Goal: Information Seeking & Learning: Find specific fact

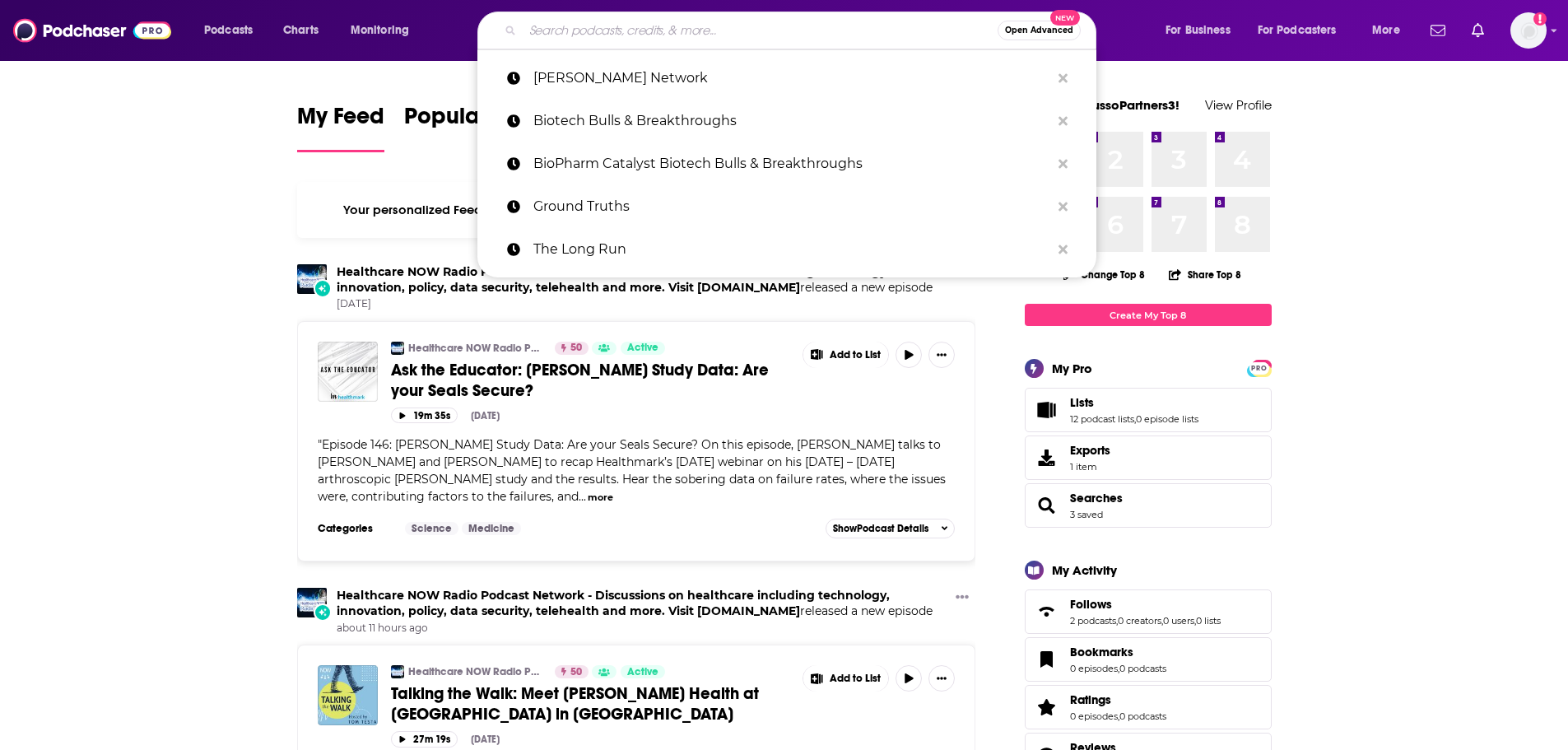
click at [756, 24] on input "Search podcasts, credits, & more..." at bounding box center [760, 30] width 475 height 26
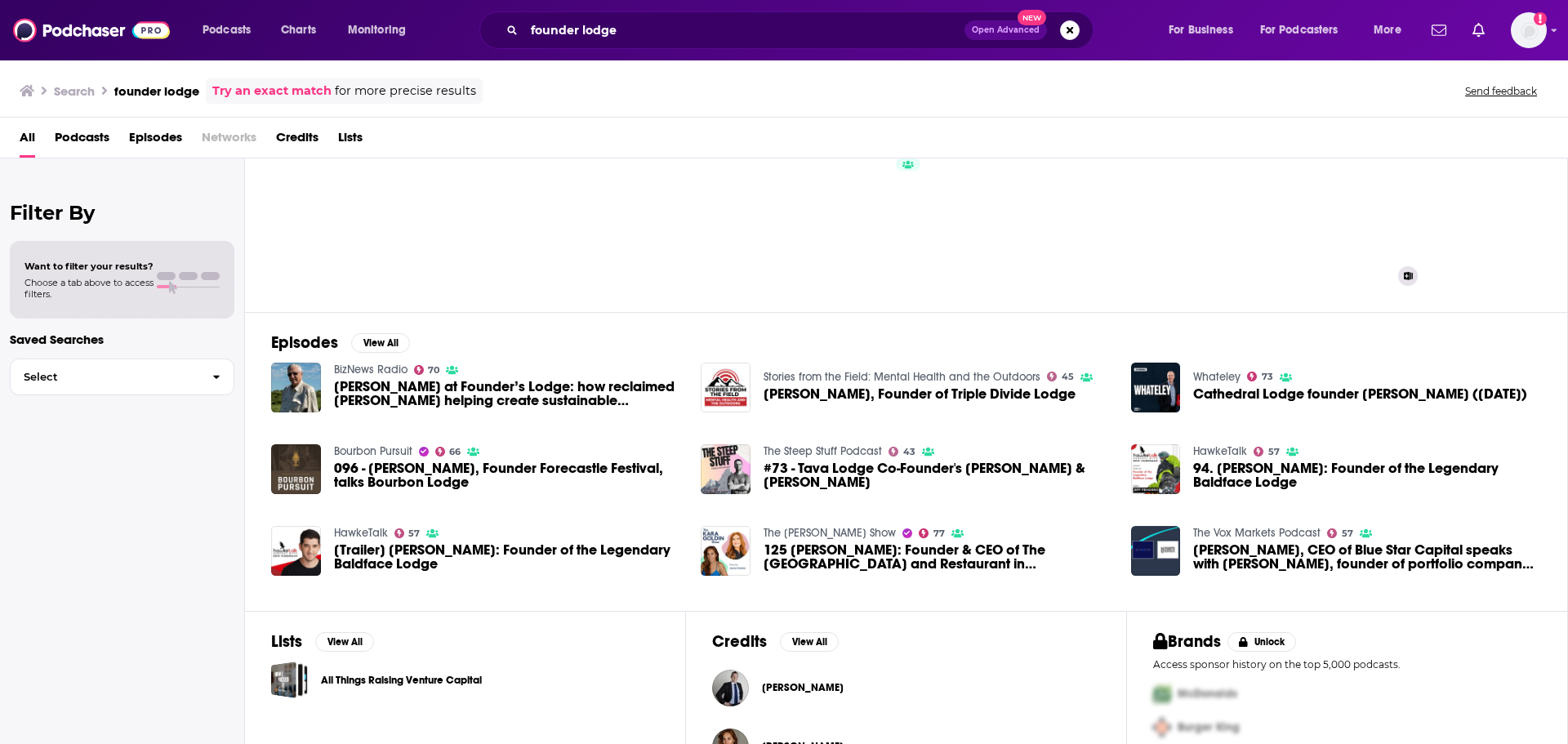
scroll to position [179, 0]
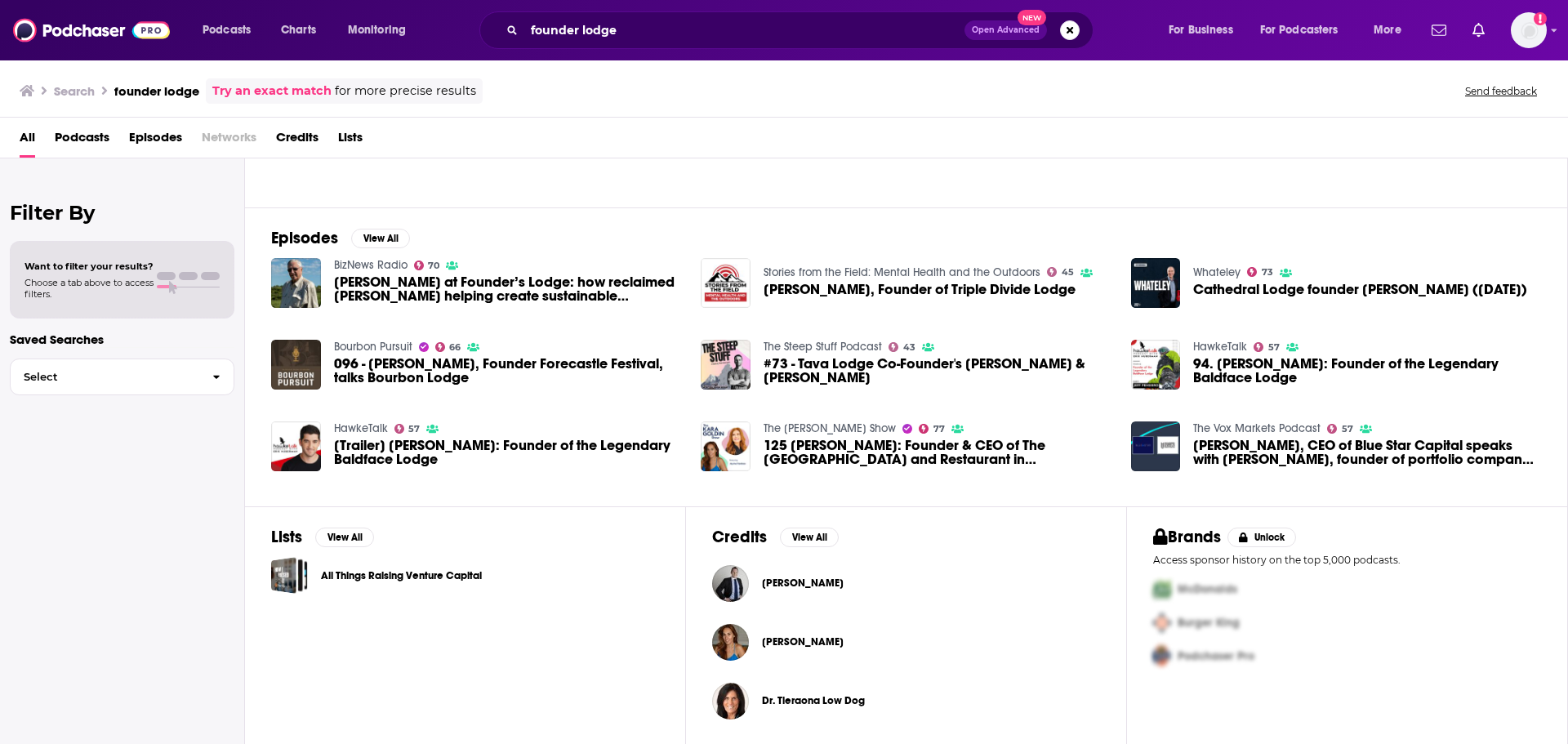
click at [742, 7] on div "Podcasts Charts Monitoring founder lodge Open Advanced New For Business For Pod…" at bounding box center [784, 30] width 1568 height 60
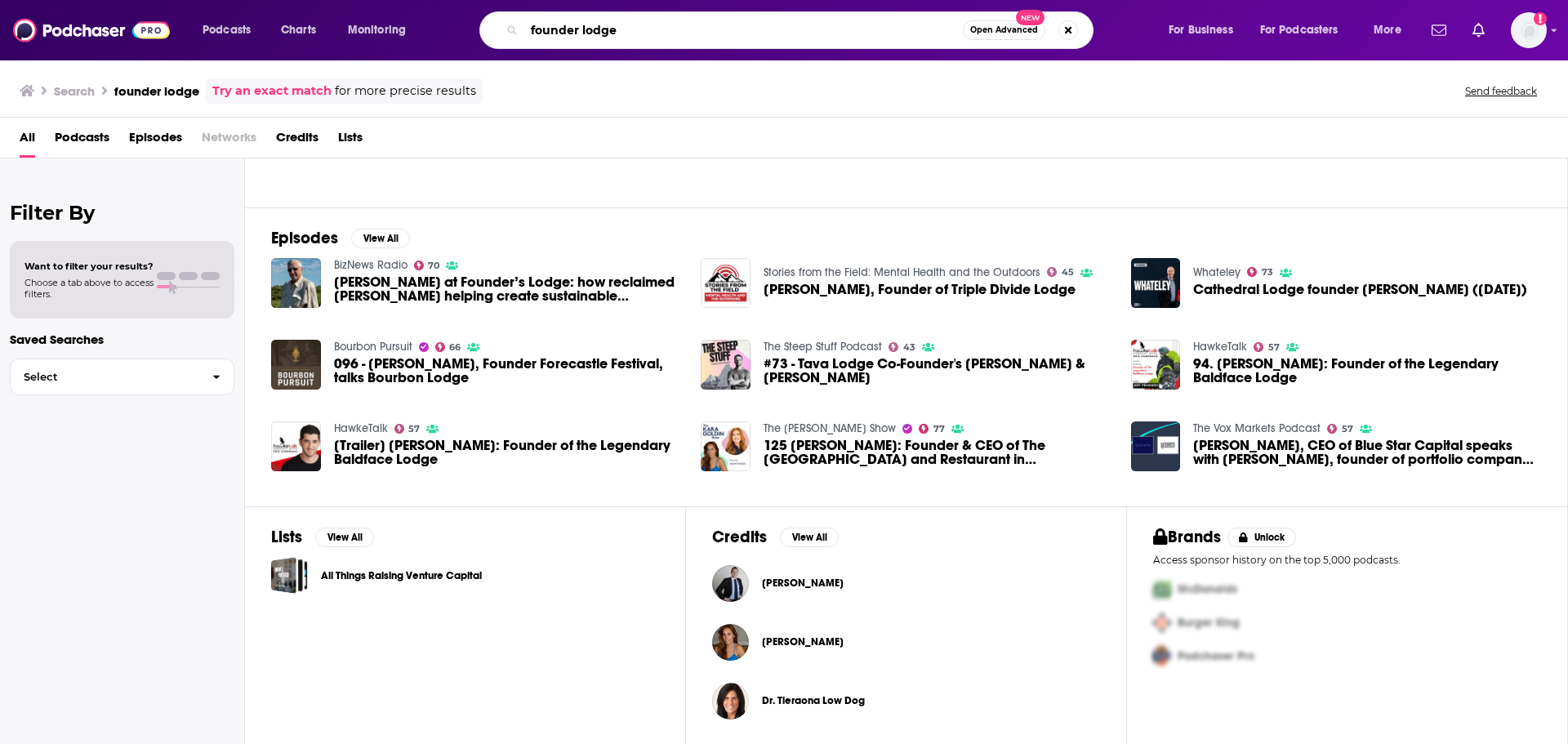
click at [730, 25] on input "founder lodge" at bounding box center [743, 29] width 439 height 26
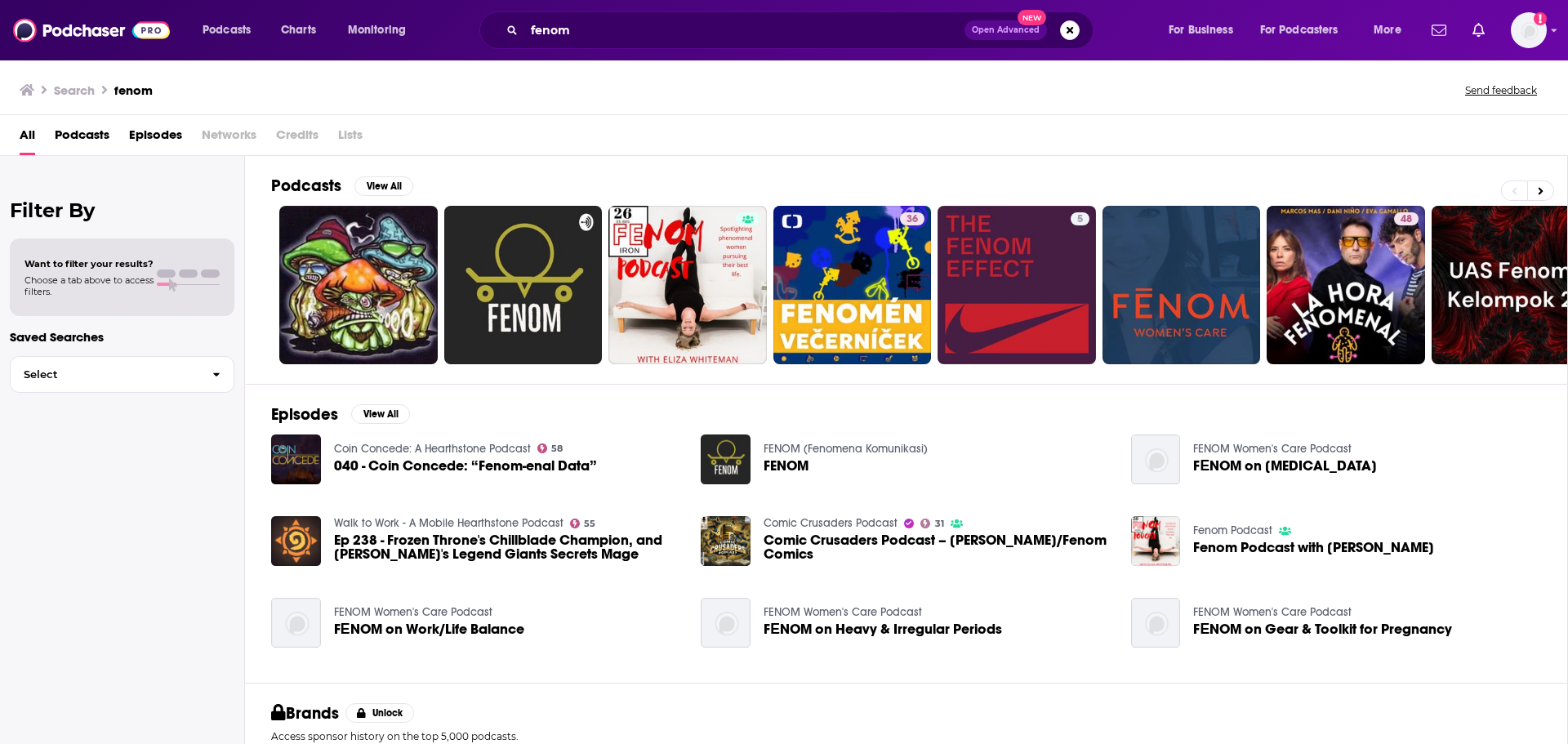
click at [697, 16] on div "fenom Open Advanced New" at bounding box center [787, 30] width 614 height 38
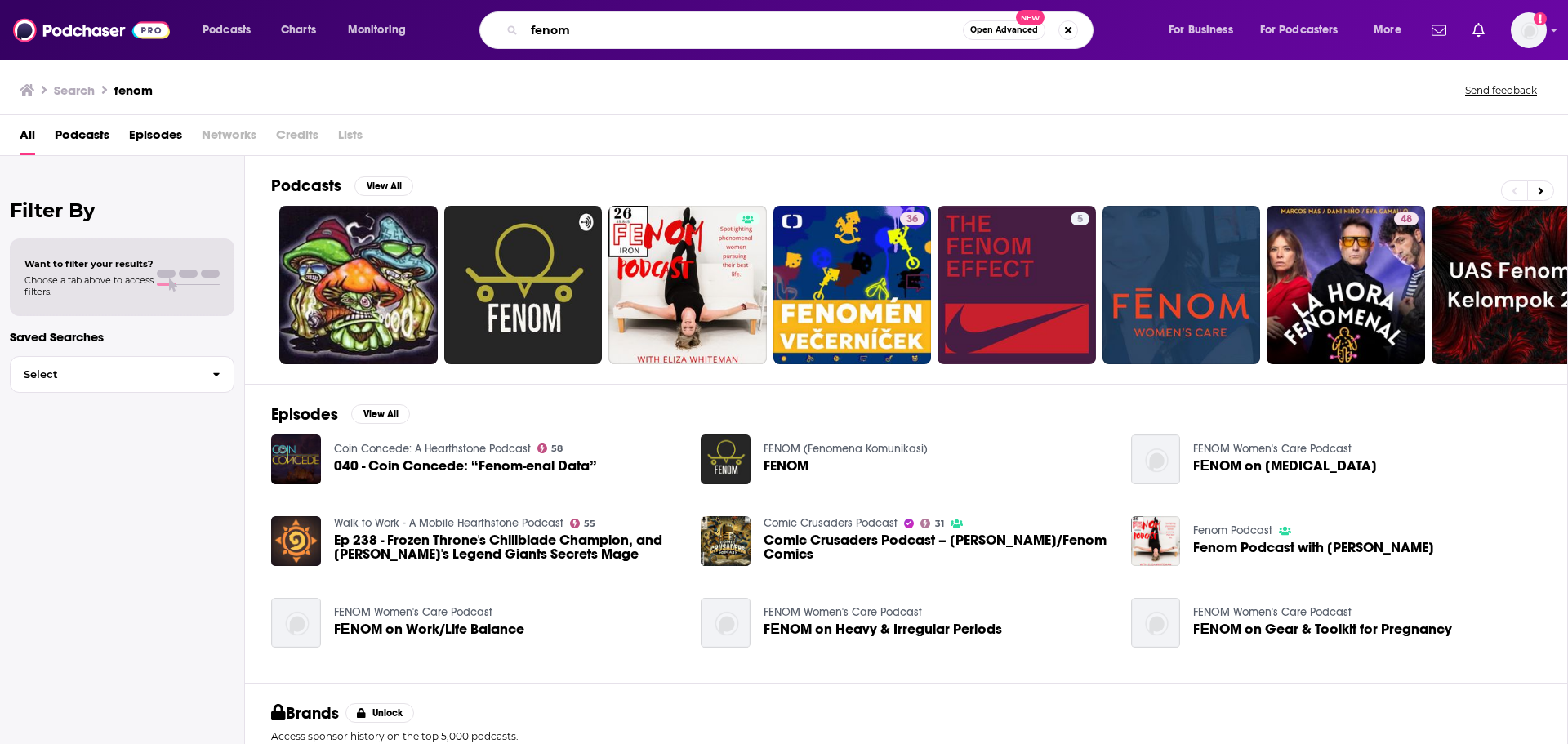
click at [702, 22] on input "fenom" at bounding box center [743, 29] width 439 height 26
type input "fenoms"
